Goal: Find contact information: Obtain details needed to contact an individual or organization

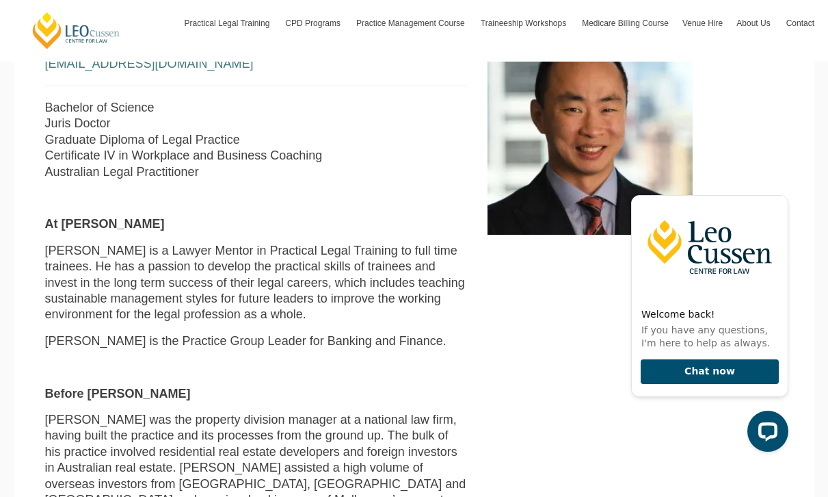
scroll to position [323, 0]
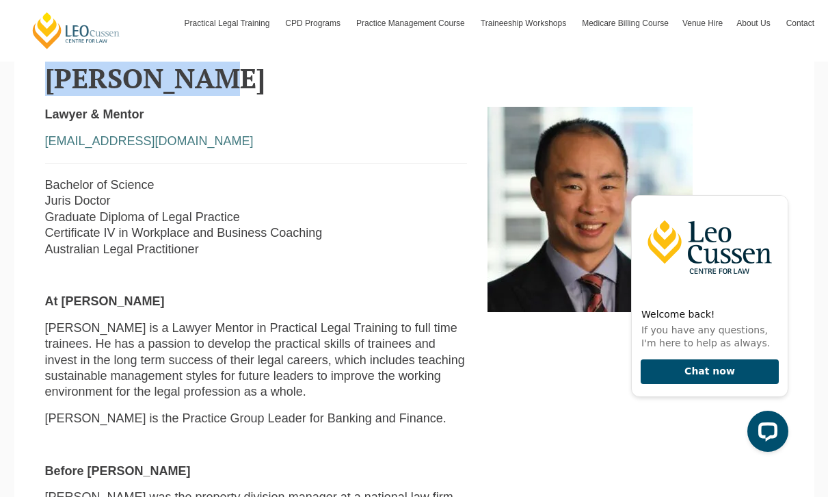
drag, startPoint x: 222, startPoint y: 83, endPoint x: 23, endPoint y: 81, distance: 199.0
click at [23, 81] on section "[PERSON_NAME] & Mentor [EMAIL_ADDRESS][DOMAIN_NAME] Bachelor of Science Juris D…" at bounding box center [414, 498] width 800 height 938
copy h2 "[PERSON_NAME]"
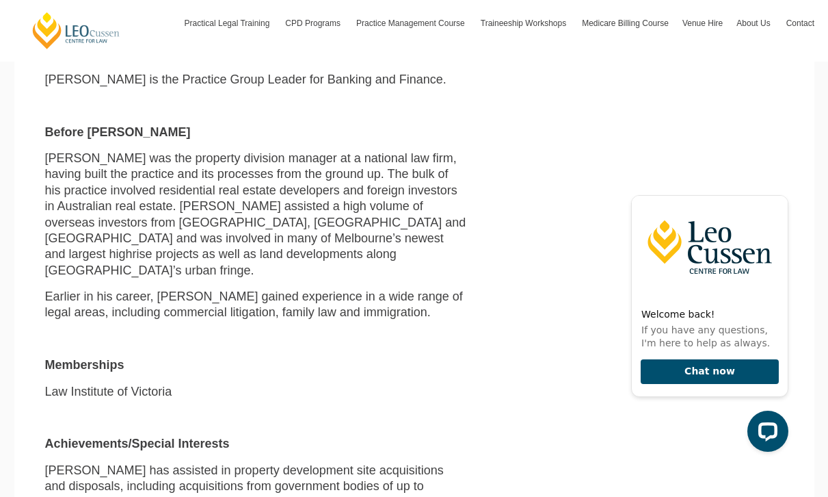
scroll to position [732, 0]
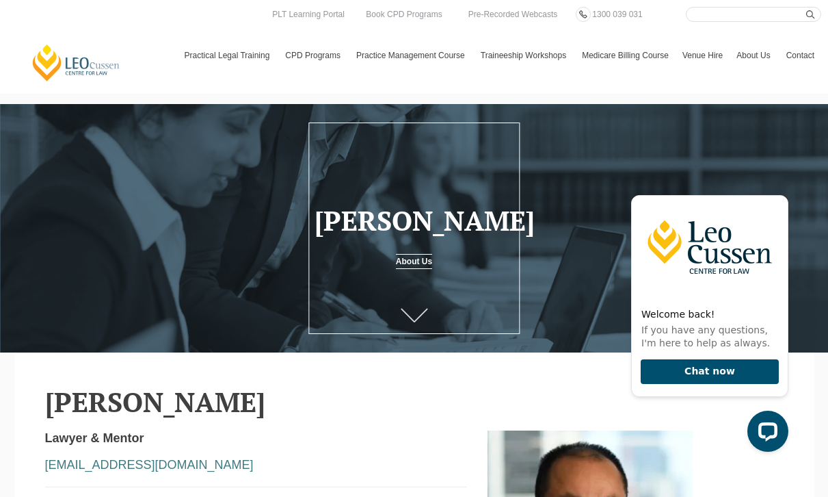
click at [410, 302] on link at bounding box center [414, 317] width 55 height 45
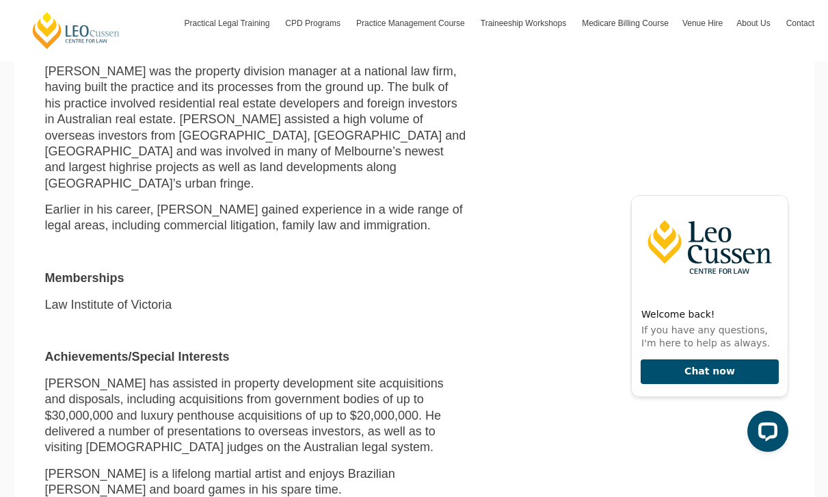
scroll to position [758, 0]
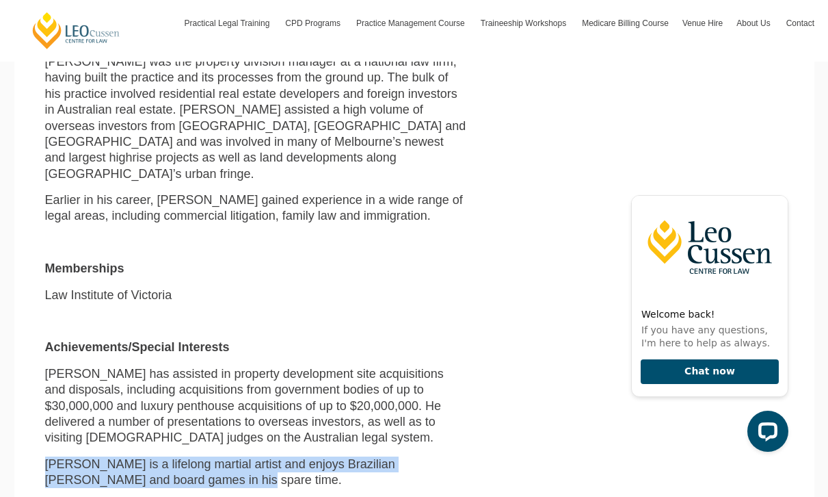
drag, startPoint x: 233, startPoint y: 453, endPoint x: 75, endPoint y: 416, distance: 162.9
click at [75, 416] on div "Lawyer & Mentor rhuang@leocussen.edu.au Bachelor of Science Juris Doctor Gradua…" at bounding box center [256, 85] width 442 height 826
copy p "[PERSON_NAME] is a lifelong martial artist and enjoys Brazilian [PERSON_NAME] a…"
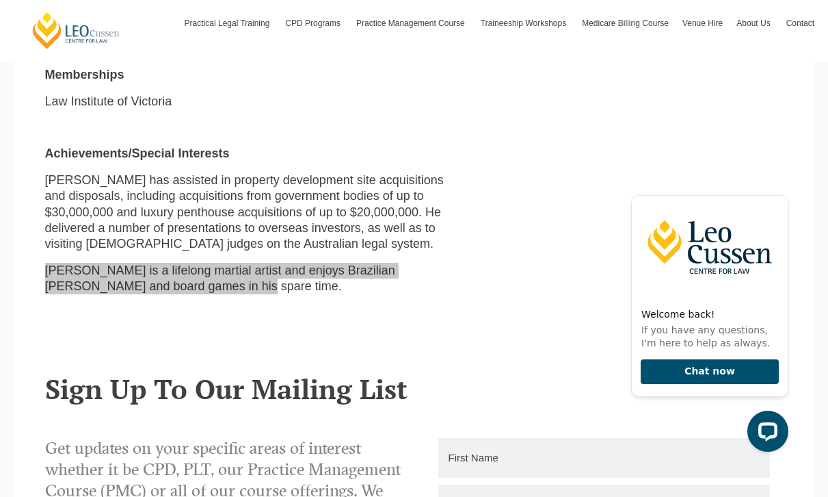
scroll to position [1235, 0]
